Goal: Task Accomplishment & Management: Use online tool/utility

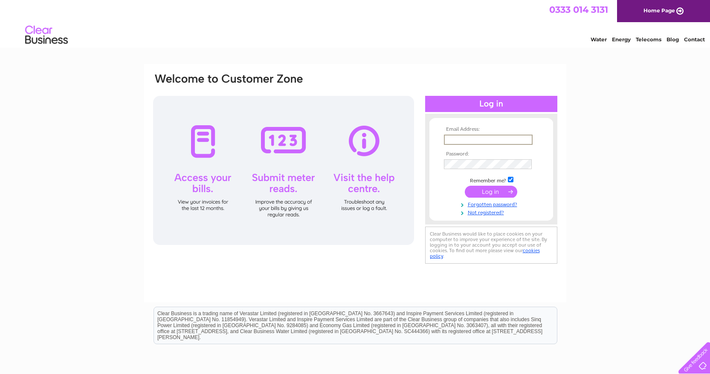
type input "thenewcedartree@gmail.com"
click at [491, 191] on input "submit" at bounding box center [491, 192] width 52 height 12
click at [491, 191] on input "submit" at bounding box center [491, 191] width 52 height 12
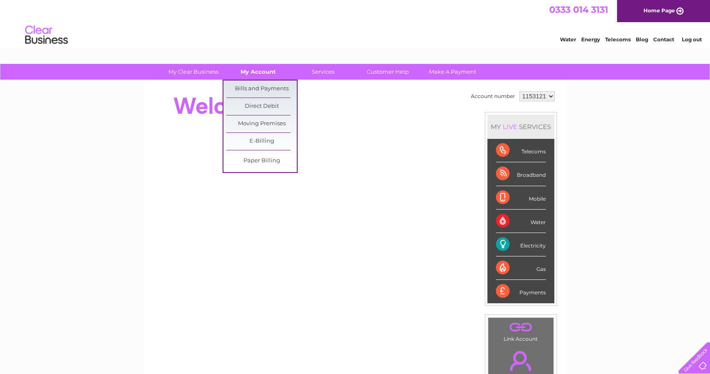
click at [255, 71] on link "My Account" at bounding box center [258, 72] width 70 height 16
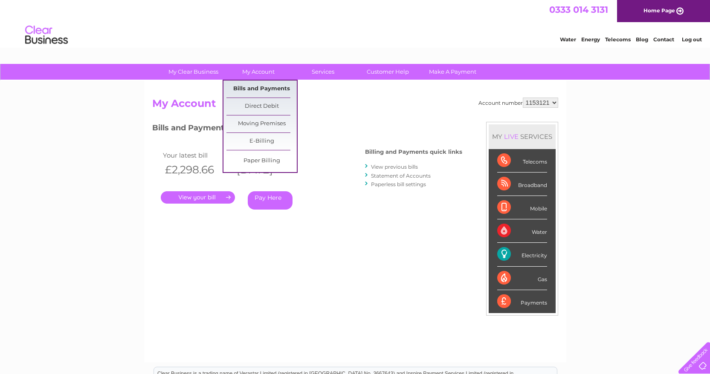
click at [271, 85] on link "Bills and Payments" at bounding box center [261, 89] width 70 height 17
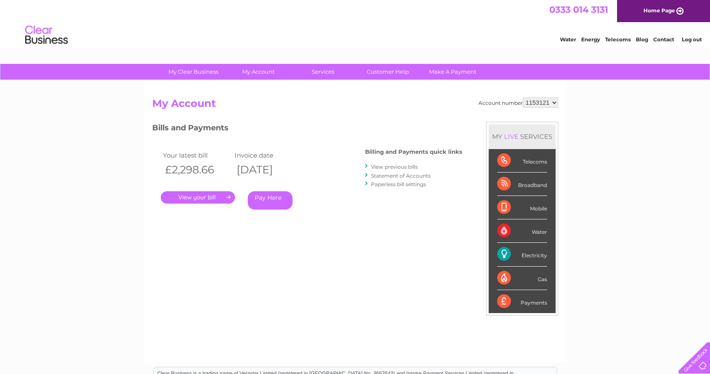
click at [215, 197] on link "." at bounding box center [198, 198] width 74 height 12
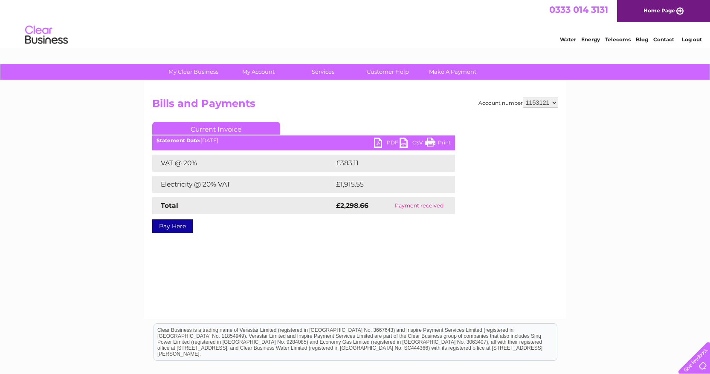
click at [385, 143] on link "PDF" at bounding box center [387, 144] width 26 height 12
click at [325, 72] on link "Services" at bounding box center [323, 72] width 70 height 16
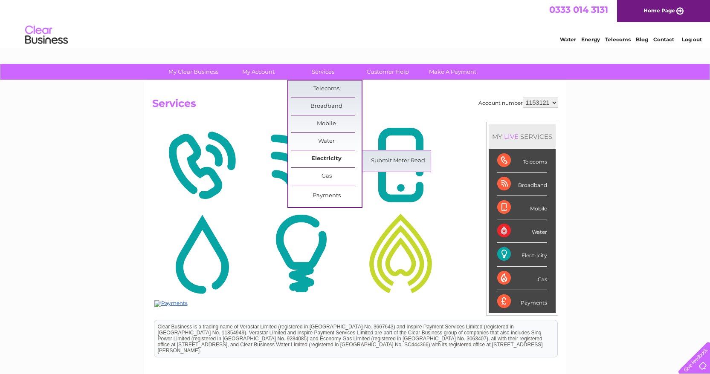
click at [319, 157] on link "Electricity" at bounding box center [326, 159] width 70 height 17
click at [402, 155] on link "Submit Meter Read" at bounding box center [398, 161] width 70 height 17
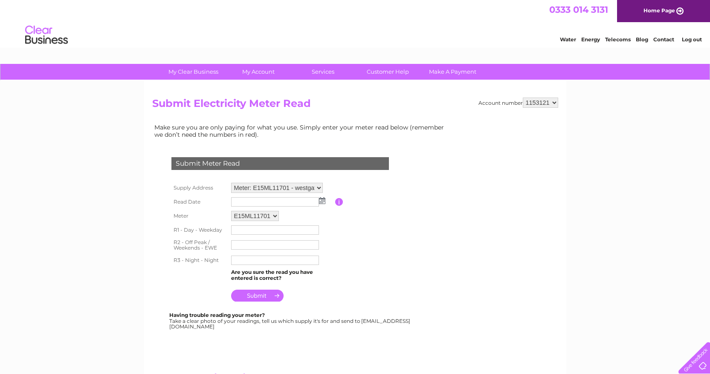
click at [322, 197] on img at bounding box center [322, 200] width 6 height 7
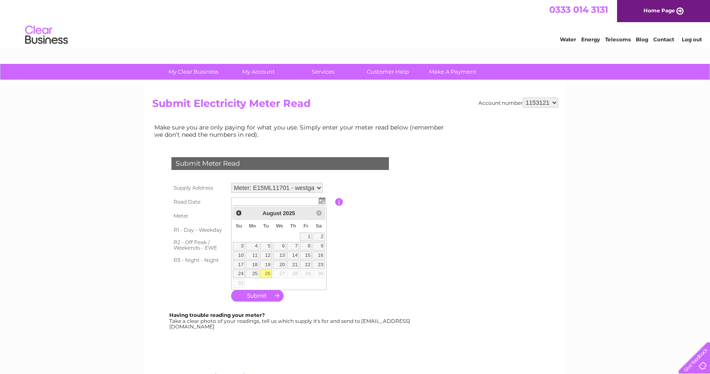
click at [264, 273] on link "26" at bounding box center [266, 274] width 12 height 9
type input "2025/08/26"
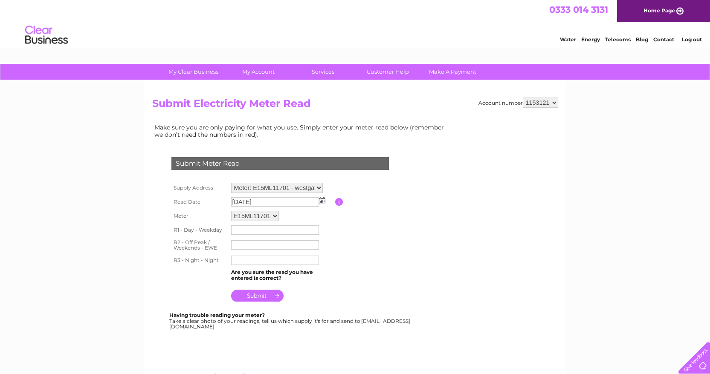
click at [267, 230] on input "text" at bounding box center [275, 230] width 88 height 9
type input "154329"
click at [258, 244] on input "text" at bounding box center [275, 245] width 89 height 10
type input "7"
type input "66757"
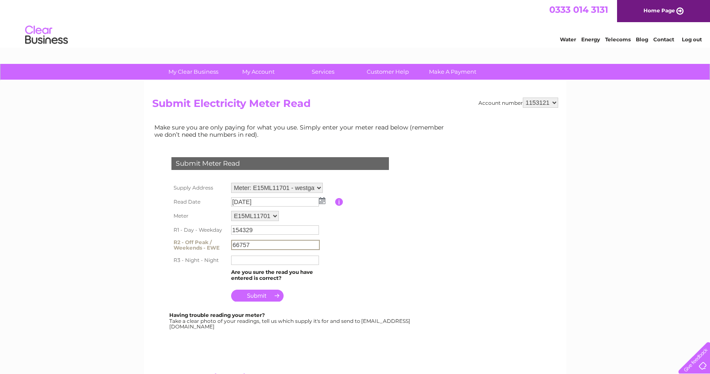
click at [258, 256] on input "text" at bounding box center [275, 260] width 88 height 9
type input "166288"
click at [251, 294] on input "submit" at bounding box center [257, 296] width 52 height 12
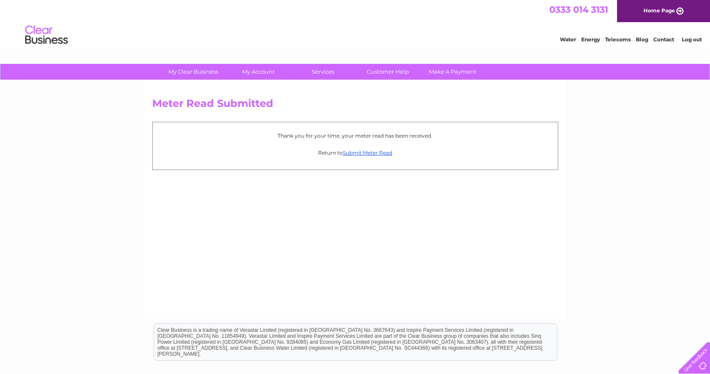
click at [405, 0] on div "0333 014 3131 Home Page" at bounding box center [355, 11] width 710 height 22
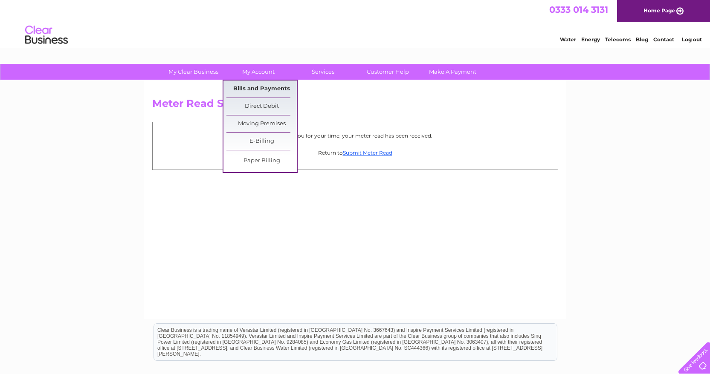
click at [259, 86] on link "Bills and Payments" at bounding box center [261, 89] width 70 height 17
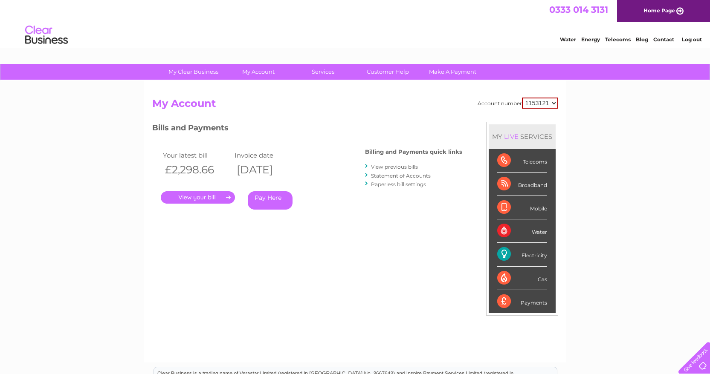
click at [644, 105] on div "My Clear Business Login Details My Details My Preferences Link Account My Accou…" at bounding box center [355, 286] width 710 height 445
click at [694, 41] on link "Log out" at bounding box center [692, 39] width 20 height 6
